Goal: Navigation & Orientation: Find specific page/section

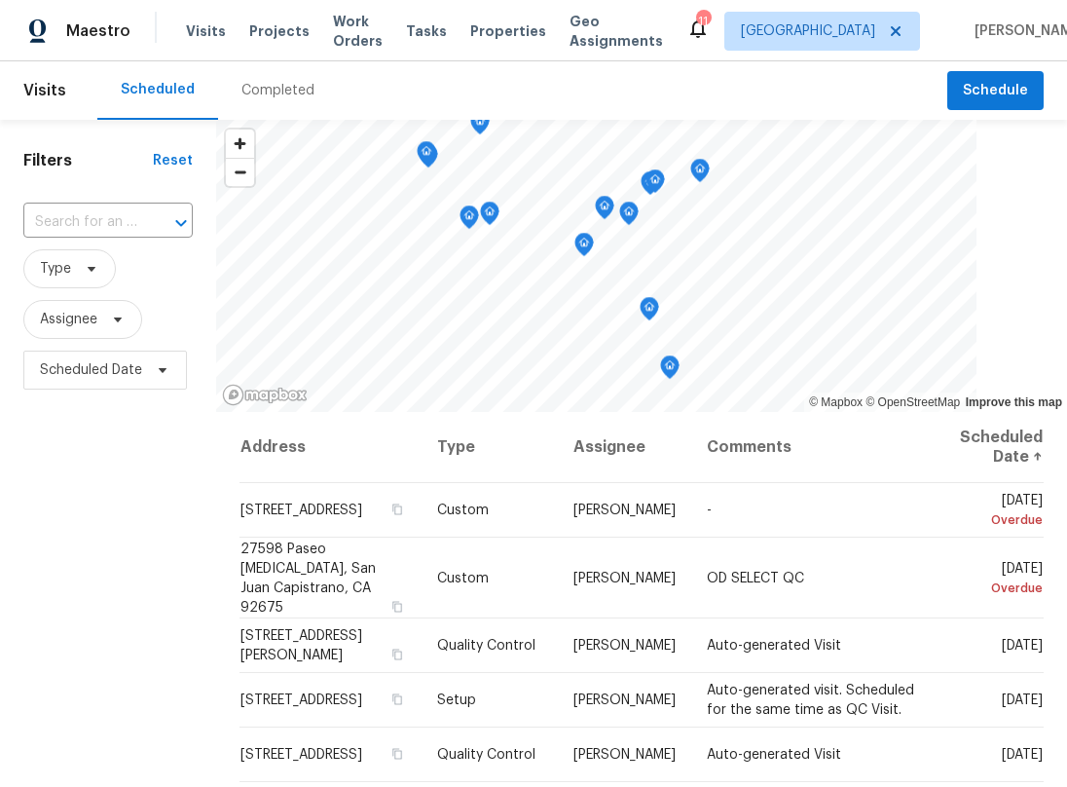
click at [505, 41] on div "Visits Projects Work Orders Tasks Properties Geo Assignments" at bounding box center [436, 31] width 501 height 39
click at [506, 30] on span "Properties" at bounding box center [508, 30] width 76 height 19
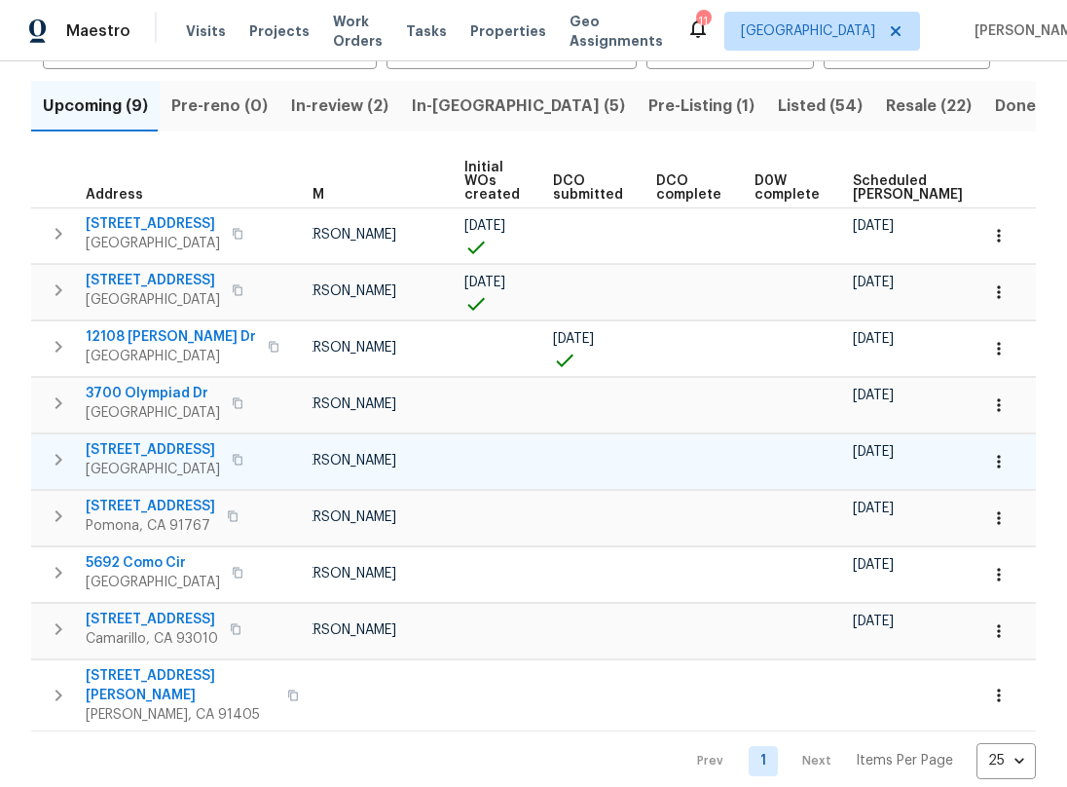
scroll to position [0, 118]
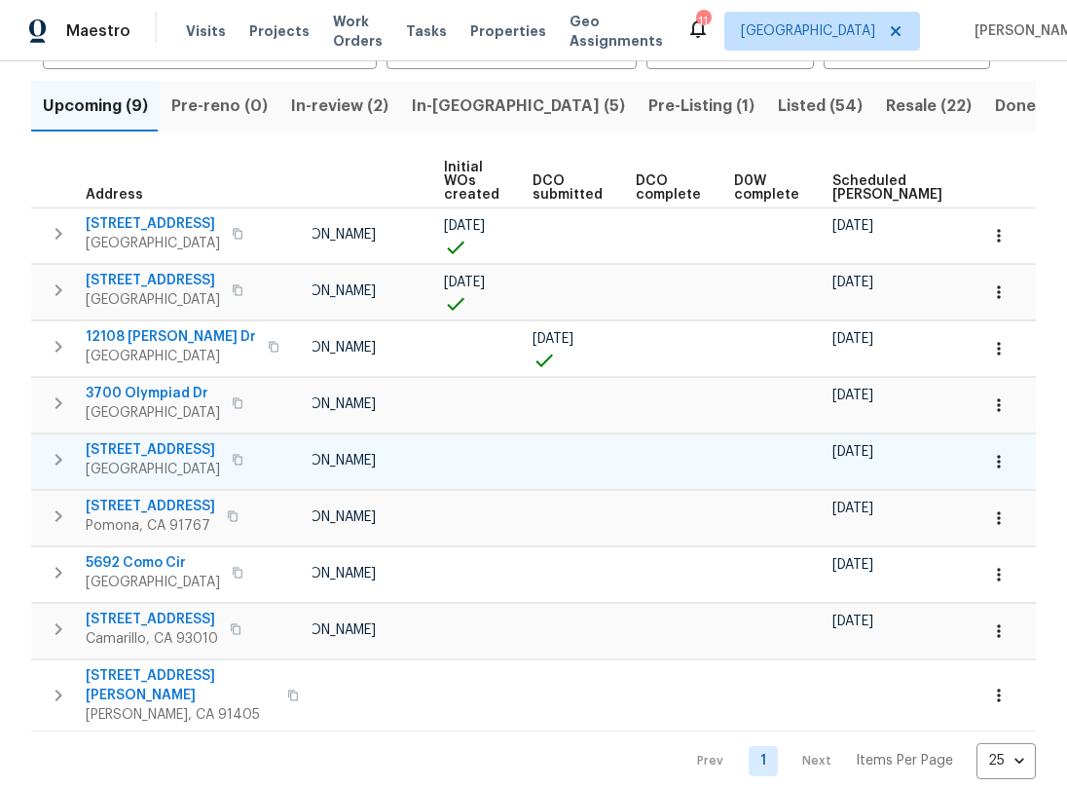
drag, startPoint x: 318, startPoint y: 431, endPoint x: 396, endPoint y: 433, distance: 78.9
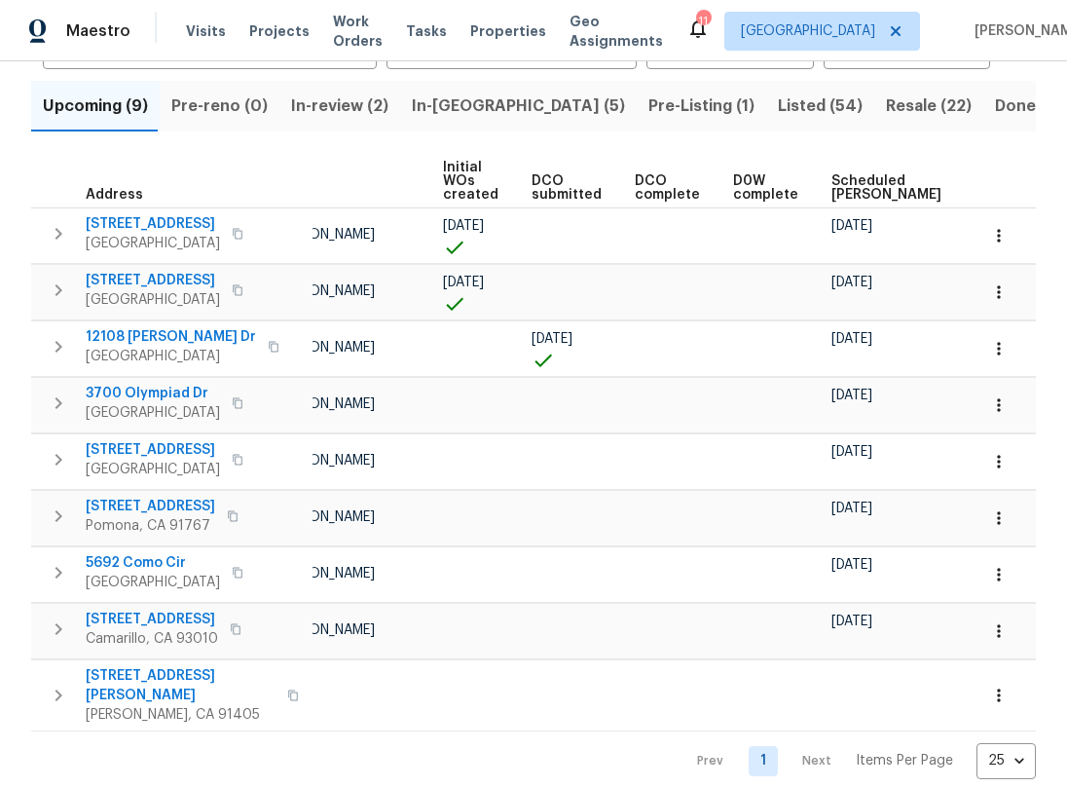
click at [649, 112] on span "Pre-Listing (1)" at bounding box center [702, 106] width 106 height 27
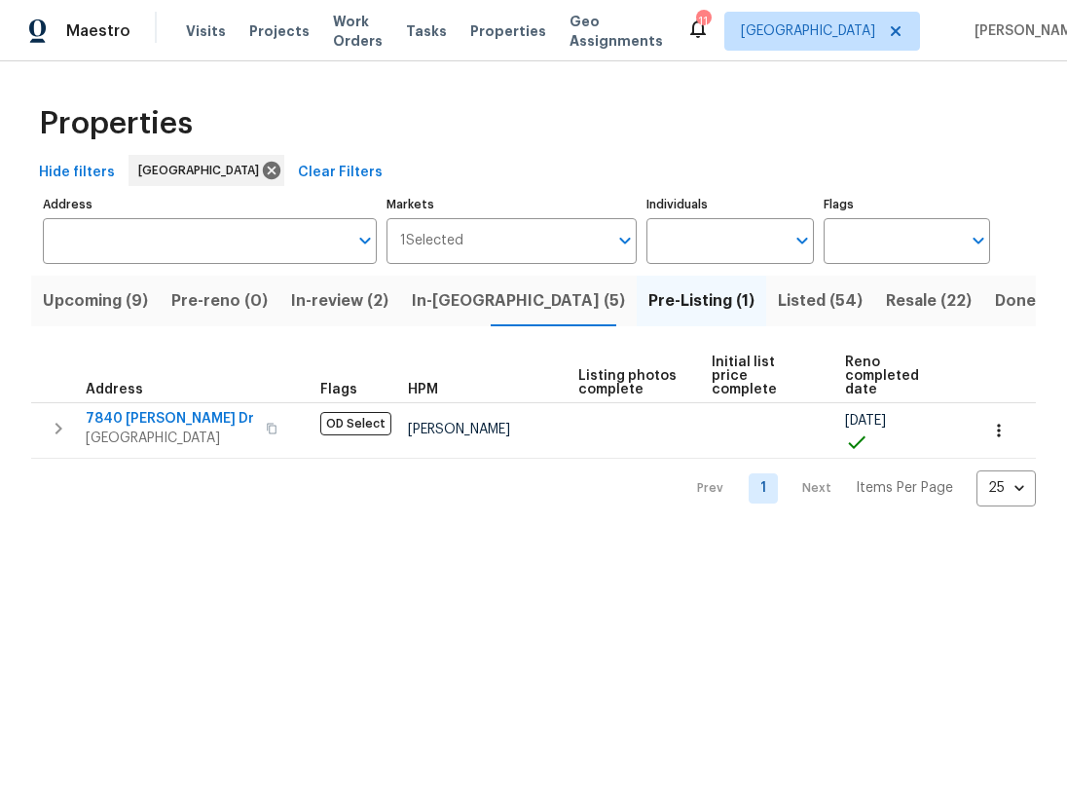
click at [886, 308] on span "Resale (22)" at bounding box center [929, 300] width 86 height 27
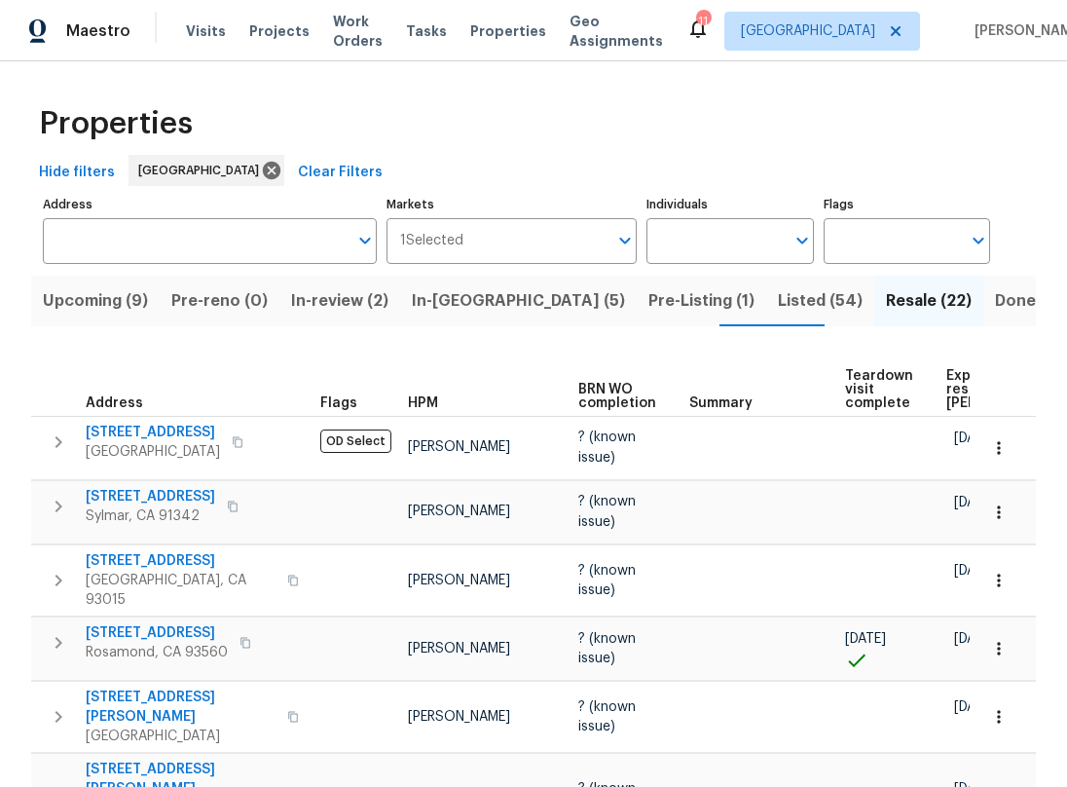
click at [423, 380] on th "HPM" at bounding box center [485, 383] width 170 height 67
click at [429, 396] on span "HPM" at bounding box center [423, 403] width 30 height 14
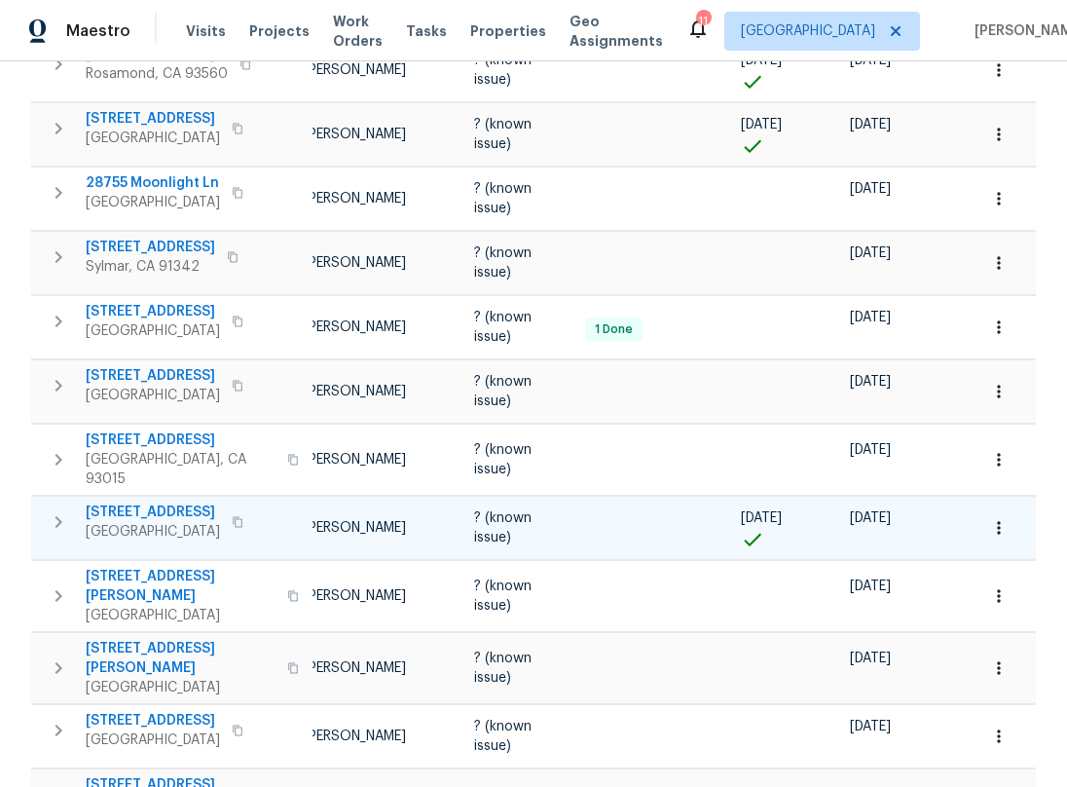
scroll to position [0, 173]
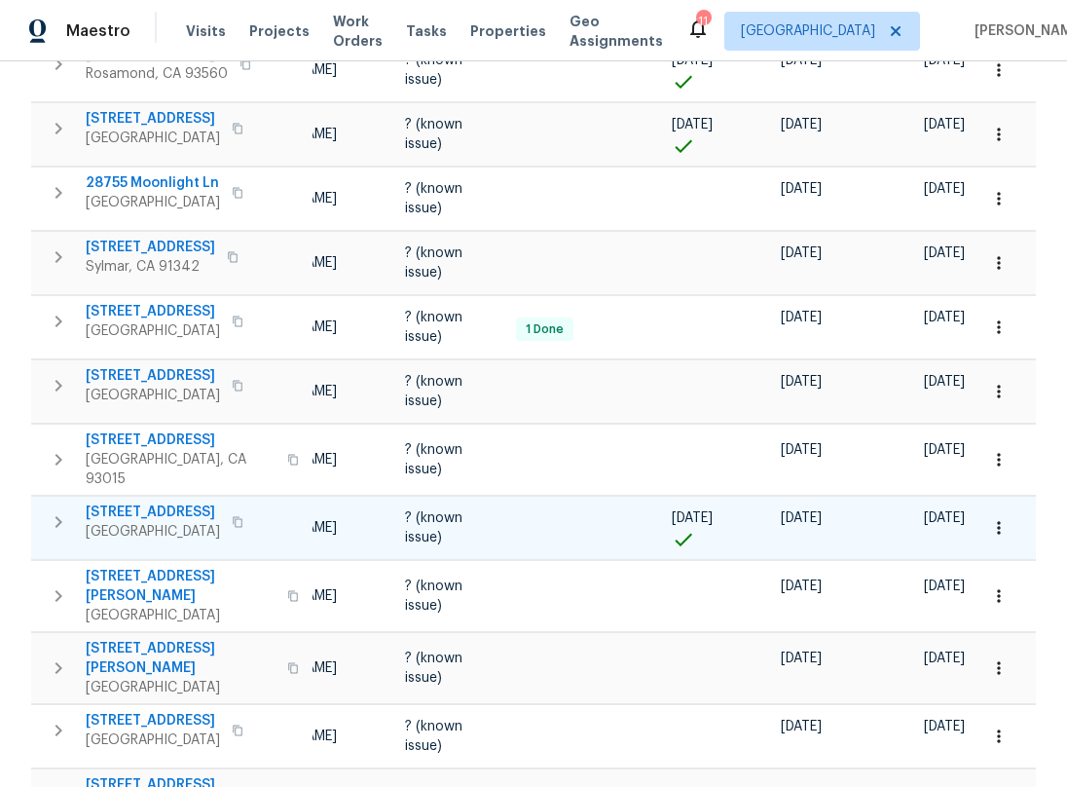
drag, startPoint x: 456, startPoint y: 480, endPoint x: 543, endPoint y: 490, distance: 88.2
